Goal: Navigation & Orientation: Understand site structure

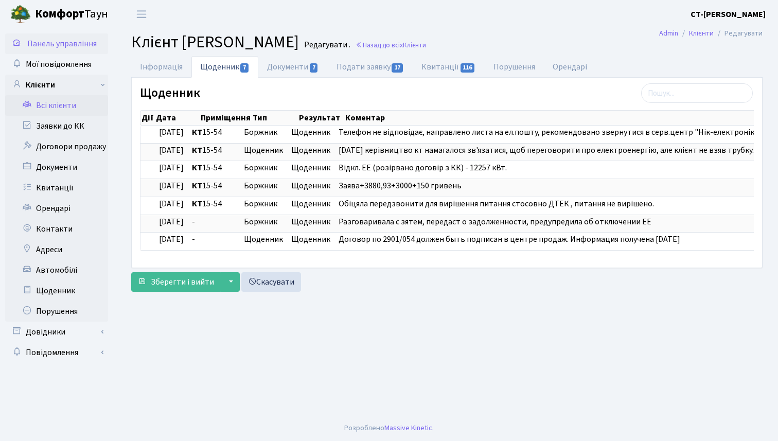
click at [56, 47] on span "Панель управління" at bounding box center [61, 43] width 69 height 11
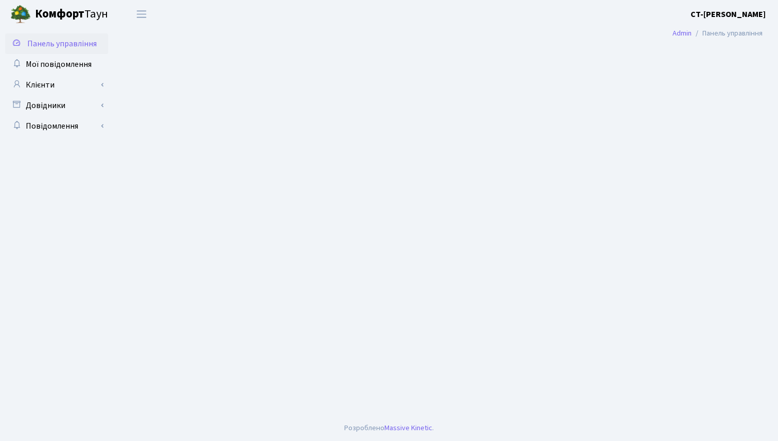
click at [64, 43] on span "Панель управління" at bounding box center [61, 43] width 69 height 11
click at [76, 67] on span "Мої повідомлення" at bounding box center [59, 64] width 66 height 11
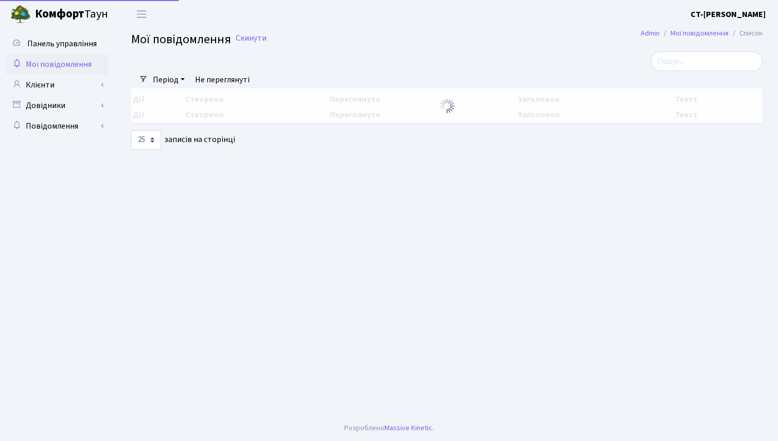
select select "25"
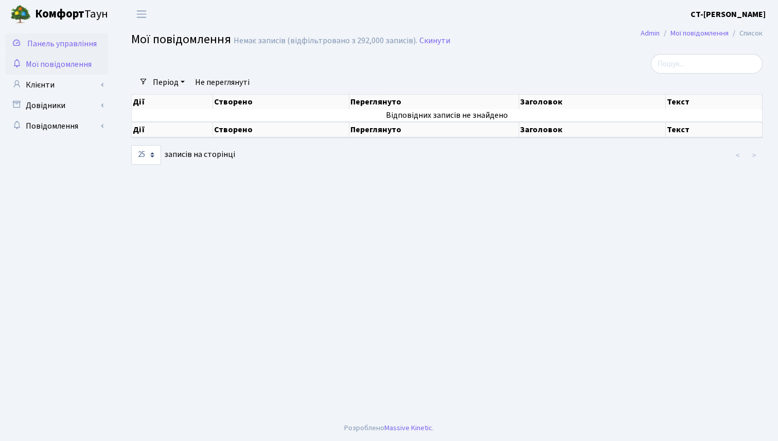
click at [73, 46] on span "Панель управління" at bounding box center [61, 43] width 69 height 11
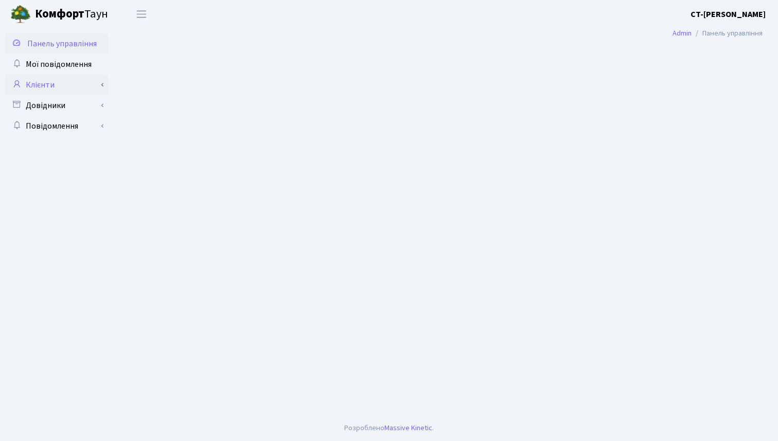
click at [100, 82] on link "Клієнти" at bounding box center [56, 85] width 103 height 21
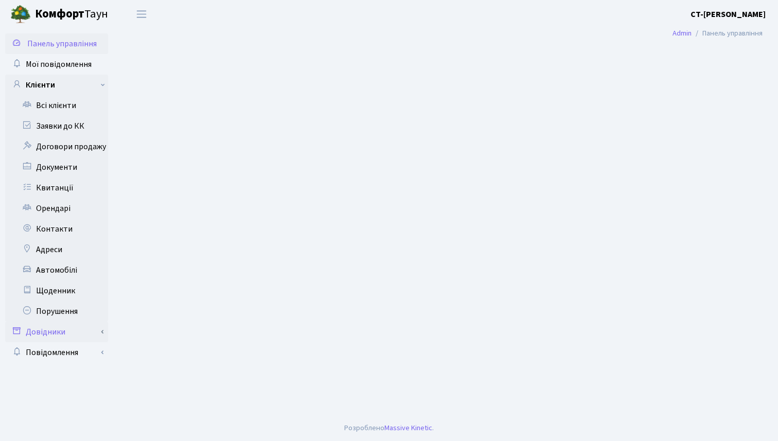
click at [102, 334] on link "Довідники" at bounding box center [56, 332] width 103 height 21
click at [106, 375] on link "Повідомлення" at bounding box center [56, 373] width 103 height 21
